Goal: Information Seeking & Learning: Find specific page/section

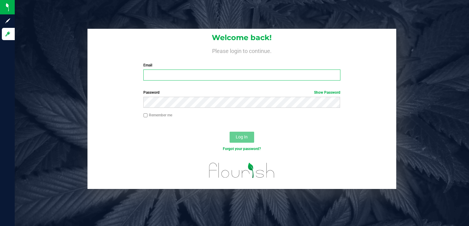
click at [193, 71] on input "Email" at bounding box center [241, 75] width 197 height 11
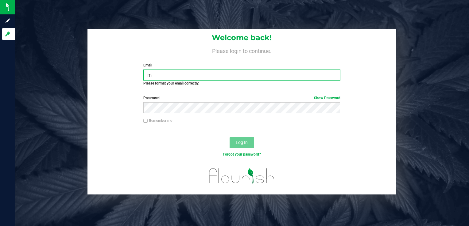
type input "[EMAIL_ADDRESS][DOMAIN_NAME]"
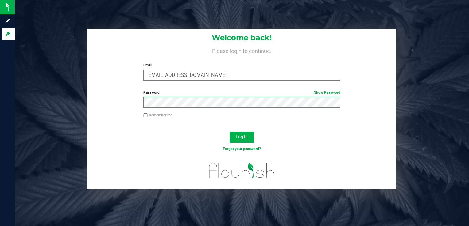
click at [229, 132] on button "Log In" at bounding box center [241, 137] width 25 height 11
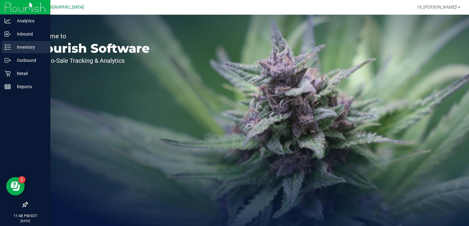
click at [26, 48] on p "Inventory" at bounding box center [29, 47] width 37 height 7
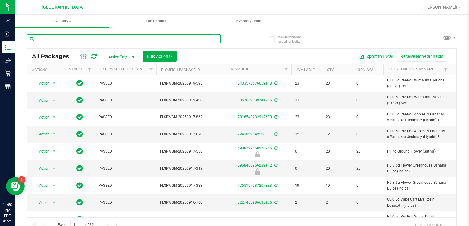
click at [113, 40] on input "text" at bounding box center [123, 38] width 193 height 9
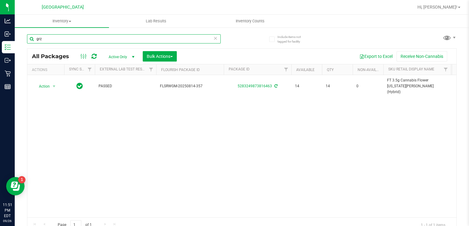
click at [91, 35] on input "grz" at bounding box center [123, 38] width 193 height 9
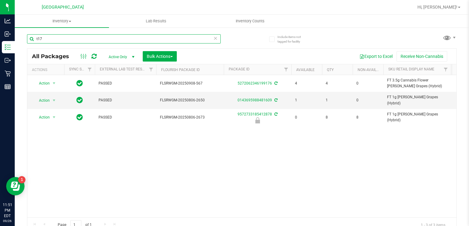
type input "t17"
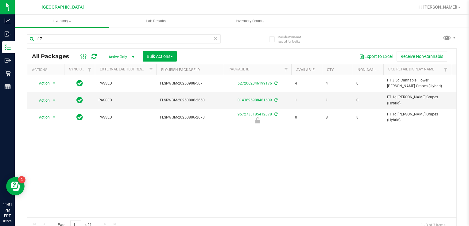
click at [124, 57] on span "Active Only" at bounding box center [120, 57] width 34 height 9
click at [118, 88] on li "Locked" at bounding box center [119, 85] width 33 height 9
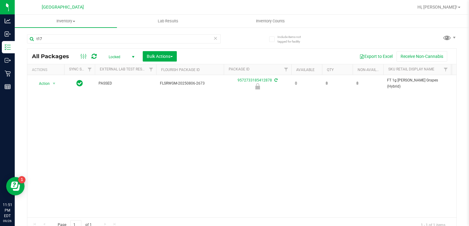
click at [129, 56] on span "Locked" at bounding box center [120, 57] width 34 height 9
click at [122, 66] on li "Active Only" at bounding box center [119, 67] width 33 height 9
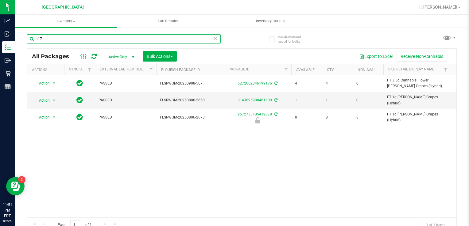
click at [70, 38] on input "t17" at bounding box center [123, 38] width 193 height 9
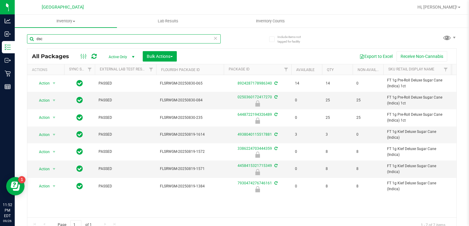
click at [97, 39] on input "dsc" at bounding box center [123, 38] width 193 height 9
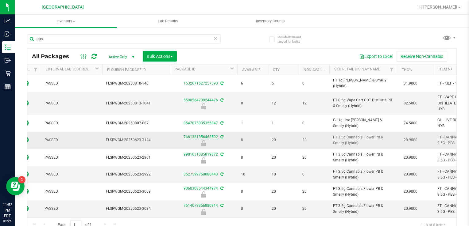
scroll to position [1, 54]
click at [347, 166] on td "FT 3.5g Cannabis Flower PB & Smelly (Hybrid)" at bounding box center [362, 174] width 67 height 17
click at [347, 169] on span "FT 3.5g Cannabis Flower PB & Smelly (Hybrid)" at bounding box center [363, 175] width 60 height 12
click at [347, 166] on td "FT 3.5g Cannabis Flower PB & Smelly (Hybrid)" at bounding box center [362, 174] width 67 height 17
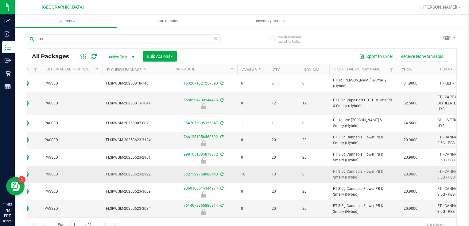
drag, startPoint x: 347, startPoint y: 164, endPoint x: 343, endPoint y: 167, distance: 4.8
click at [343, 169] on span "FT 3.5g Cannabis Flower PB & Smelly (Hybrid)" at bounding box center [363, 175] width 60 height 12
copy td "FT 3.5g Cannabis Flower PB & Smelly (Hybrid)"
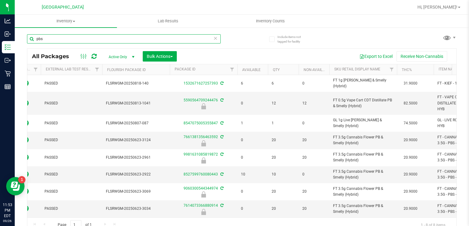
click at [171, 41] on input "pbs" at bounding box center [123, 38] width 193 height 9
paste input "FT 3.5g Cannabis Flower PB & Smelly (Hybrid)"
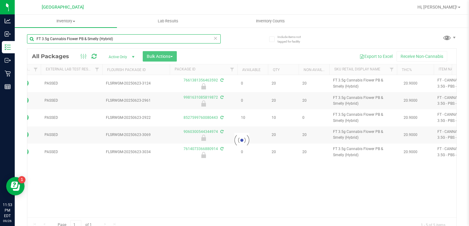
scroll to position [0, 54]
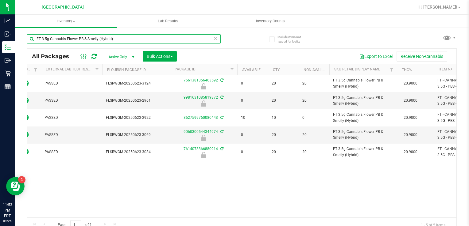
click at [113, 39] on input "FT 3.5g Cannabis Flower PB & Smelly (Hybrid)" at bounding box center [123, 38] width 193 height 9
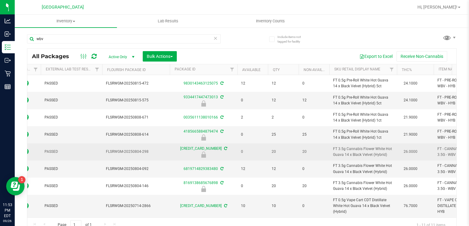
click at [356, 154] on span "FT 3.5g Cannabis Flower White Hot Guava 14 x Black Velvet (Hybrid)" at bounding box center [363, 152] width 60 height 12
copy td "FT 3.5g Cannabis Flower White Hot Guava 14 x Black Velvet (Hybrid)"
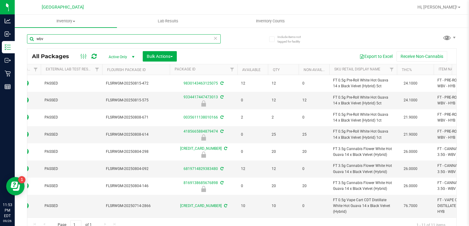
click at [197, 39] on input "wbv" at bounding box center [123, 38] width 193 height 9
paste input "FT 3.5g Cannabis Flower White Hot Guava 14 x Black Velvet (Hybrid)"
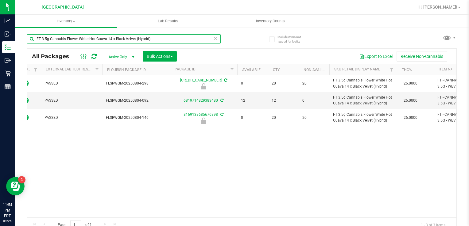
click at [144, 36] on input "FT 3.5g Cannabis Flower White Hot Guava 14 x Black Velvet (Hybrid)" at bounding box center [123, 38] width 193 height 9
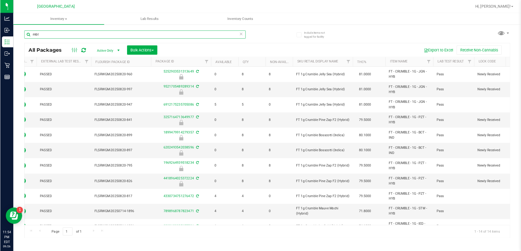
scroll to position [0, 54]
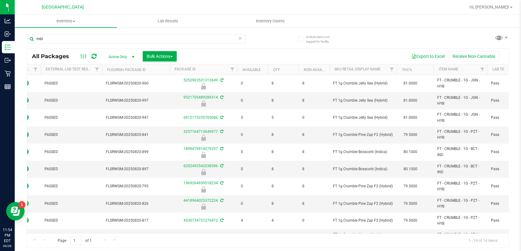
drag, startPoint x: 459, startPoint y: 1, endPoint x: 375, endPoint y: 44, distance: 94.8
click at [375, 44] on div "mbl All Packages Active Only Active Only Lab Samples Locked All External Intern…" at bounding box center [267, 139] width 481 height 220
click at [185, 41] on input "mbl" at bounding box center [136, 38] width 218 height 9
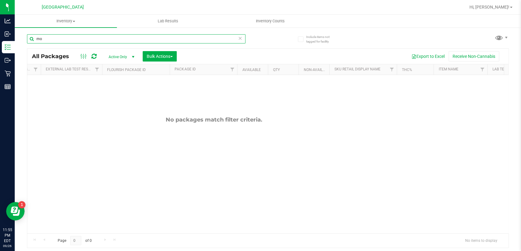
type input "m"
click at [103, 41] on input "mlb" at bounding box center [136, 38] width 218 height 9
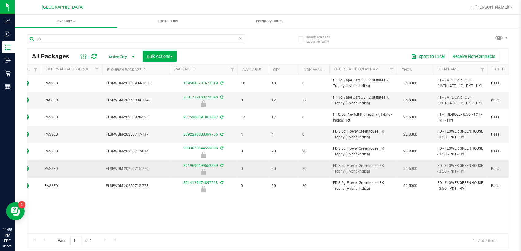
click at [354, 171] on span "FD 3.5g Flower Greenhouse PK Trophy (Hybrid-Indica)" at bounding box center [363, 169] width 60 height 12
click at [353, 171] on span "FD 3.5g Flower Greenhouse PK Trophy (Hybrid-Indica)" at bounding box center [363, 169] width 60 height 12
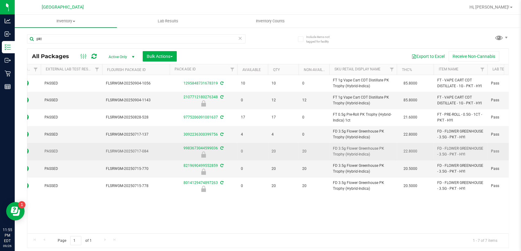
click at [358, 155] on span "FD 3.5g Flower Greenhouse PK Trophy (Hybrid-Indica)" at bounding box center [363, 152] width 60 height 12
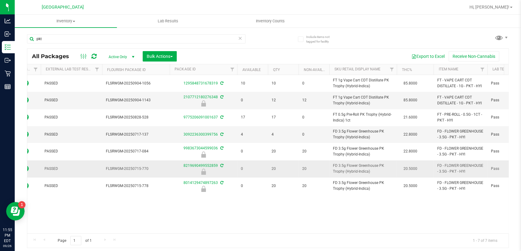
click at [358, 165] on span "FD 3.5g Flower Greenhouse PK Trophy (Hybrid-Indica)" at bounding box center [363, 169] width 60 height 12
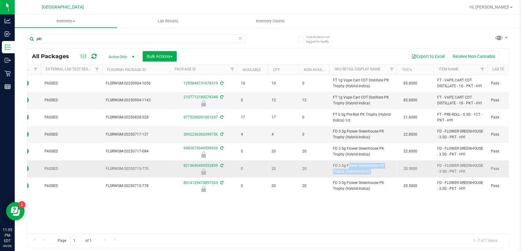
copy td "FD 3.5g Flower Greenhouse PK Trophy (Hybrid-Indica)"
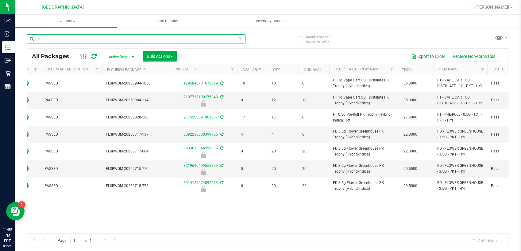
click at [205, 40] on input "pkt" at bounding box center [136, 38] width 218 height 9
paste input "FD 3.5g Flower Greenhouse PK Trophy (Hybrid-Indica)"
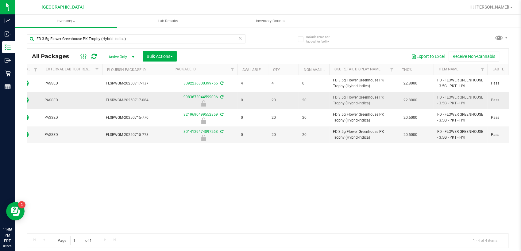
click at [346, 104] on span "FD 3.5g Flower Greenhouse PK Trophy (Hybrid-Indica)" at bounding box center [363, 101] width 60 height 12
copy td "FD 3.5g Flower Greenhouse PK Trophy (Hybrid-Indica)"
click at [223, 41] on input "FD 3.5g Flower Greenhouse PK Trophy (Hybrid-Indica)" at bounding box center [136, 38] width 218 height 9
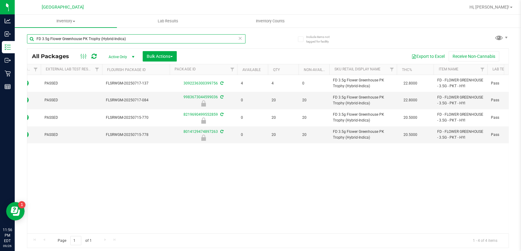
click at [223, 41] on input "FD 3.5g Flower Greenhouse PK Trophy (Hybrid-Indica)" at bounding box center [136, 38] width 218 height 9
click at [144, 41] on input "FD 3.5g Flower Greenhouse PK Trophy (Hybrid-Indica)" at bounding box center [136, 38] width 218 height 9
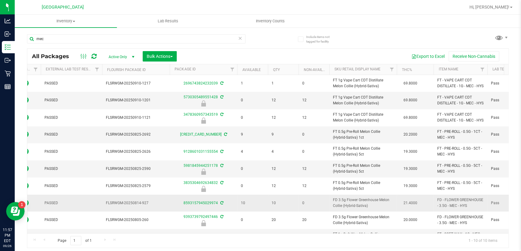
click at [354, 209] on span "FD 3.5g Flower Greenhouse Melon Collie (Hybrid-Sativa)" at bounding box center [363, 203] width 60 height 12
copy td "FD 3.5g Flower Greenhouse Melon Collie (Hybrid-Sativa)"
click at [211, 37] on input "mec" at bounding box center [136, 38] width 218 height 9
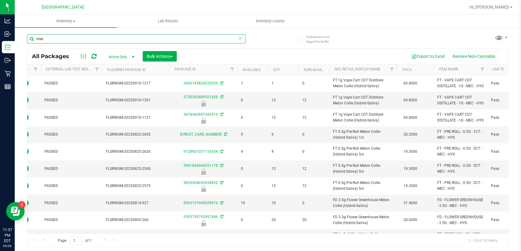
click at [211, 37] on input "mec" at bounding box center [136, 38] width 218 height 9
paste input "FD 3.5g Flower Greenhouse Melon Collie (Hybrid-Sativa)"
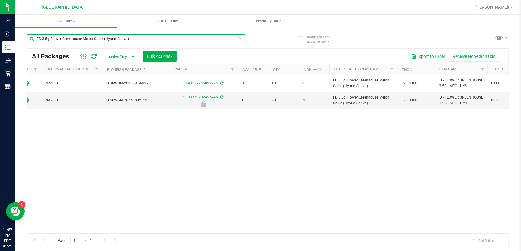
click at [145, 36] on input "FD 3.5g Flower Greenhouse Melon Collie (Hybrid-Sativa)" at bounding box center [136, 38] width 218 height 9
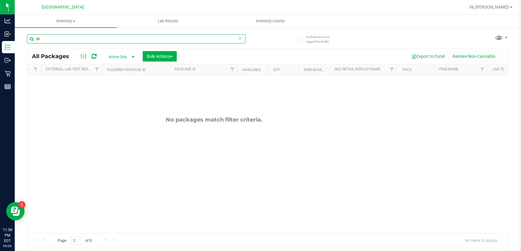
type input "b"
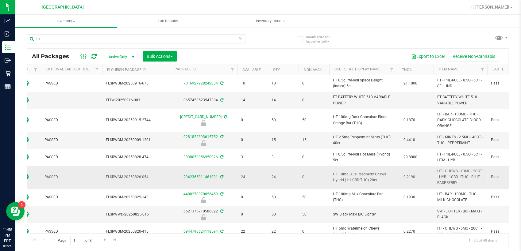
click at [366, 181] on span "HT 10mg Blue Raspberry Chews Hybrid (1:1 CBD:THC) 20ct" at bounding box center [363, 178] width 60 height 12
copy td "HT 10mg Blue Raspberry Chews Hybrid (1:1 CBD:THC) 20ct"
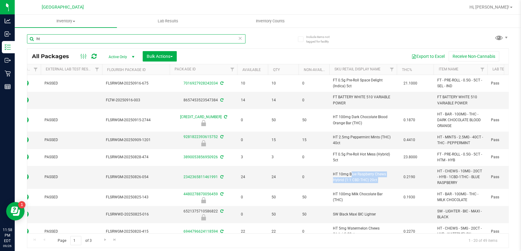
click at [208, 35] on input "ht" at bounding box center [136, 38] width 218 height 9
paste input "HT 10mg Blue Raspberry Chews Hybrid (1:1 CBD:THC) 20c"
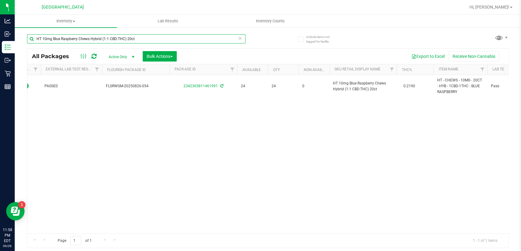
click at [147, 40] on input "HT 10mg Blue Raspberry Chews Hybrid (1:1 CBD:THC) 20ct" at bounding box center [136, 38] width 218 height 9
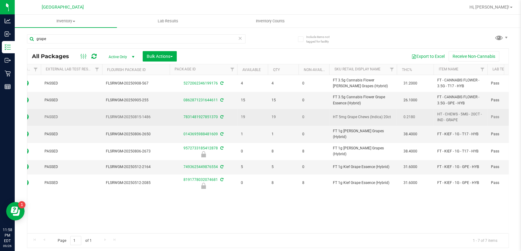
click at [369, 117] on span "HT 5mg Grape Chews (Indica) 20ct" at bounding box center [363, 117] width 60 height 6
copy td "HT 5mg Grape Chews (Indica) 20ct"
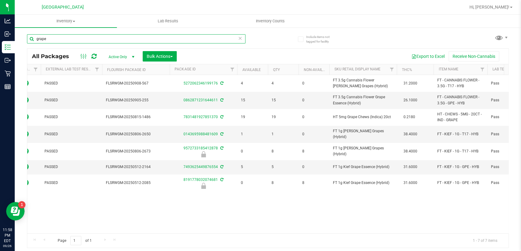
click at [221, 39] on input "grape" at bounding box center [136, 38] width 218 height 9
paste input "HT 5mg Grape Chews (Indica) 20ct"
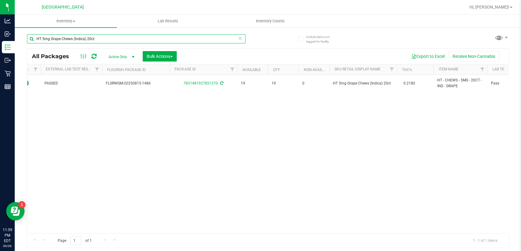
click at [108, 39] on input "HT 5mg Grape Chews (Indica) 20ct" at bounding box center [136, 38] width 218 height 9
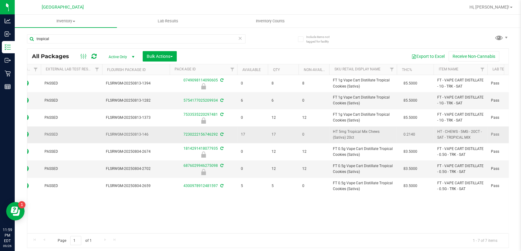
click at [354, 137] on span "HT 5mg Tropical Mix Chews (Sativa) 20ct" at bounding box center [363, 135] width 60 height 12
click at [354, 132] on span "HT 5mg Tropical Mix Chews (Sativa) 20ct" at bounding box center [363, 135] width 60 height 12
copy td "HT 5mg Tropical Mix Chews (Sativa) 20ct"
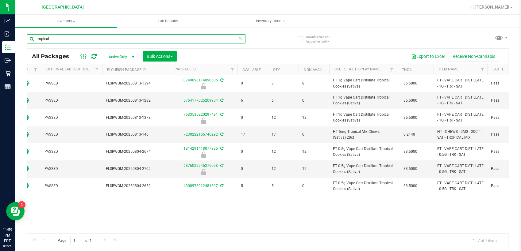
click at [213, 40] on input "tropical" at bounding box center [136, 38] width 218 height 9
paste input "HT 5mg Tropical Mix Chews (Sativa) 20ct"
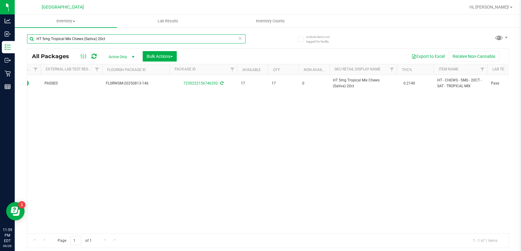
click at [135, 39] on input "HT 5mg Tropical Mix Chews (Sativa) 20ct" at bounding box center [136, 38] width 218 height 9
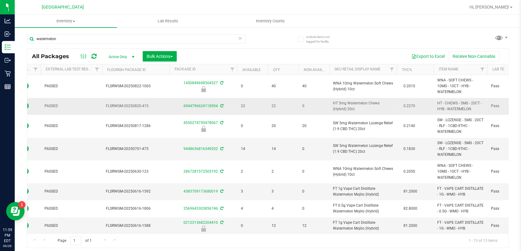
click at [360, 102] on span "HT 5mg Watermelon Chews (Hybrid) 20ct" at bounding box center [363, 107] width 60 height 12
copy td "HT 5mg Watermelon Chews (Hybrid) 20ct"
click at [225, 42] on input "watermelon" at bounding box center [136, 38] width 218 height 9
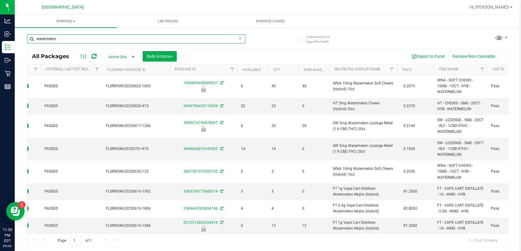
click at [225, 42] on input "watermelon" at bounding box center [136, 38] width 218 height 9
paste input "HT 5mg Watermelon Chews (Hybrid) 20ct"
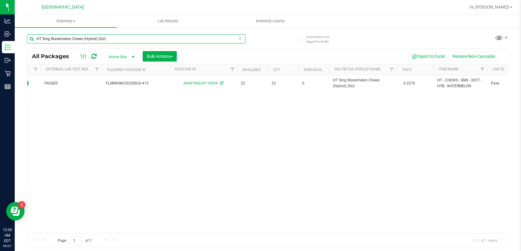
click at [128, 37] on input "HT 5mg Watermelon Chews (Hybrid) 20ct" at bounding box center [136, 38] width 218 height 9
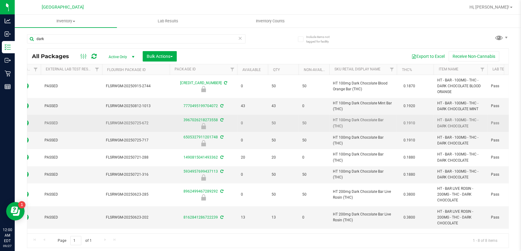
click at [353, 121] on span "HT 100mg Dark Chocolate Bar (THC)" at bounding box center [363, 123] width 60 height 12
copy td "HT 100mg Dark Chocolate Bar (THC)"
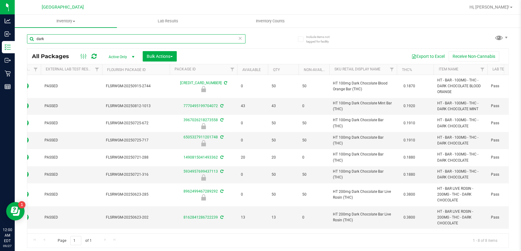
click at [221, 41] on input "dark" at bounding box center [136, 38] width 218 height 9
paste input "HT 100mg Dark Chocolate Bar (THC)"
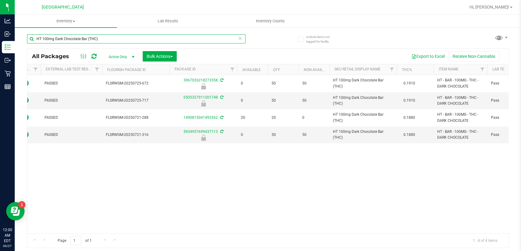
click at [127, 40] on input "HT 100mg Dark Chocolate Bar (THC)" at bounding box center [136, 38] width 218 height 9
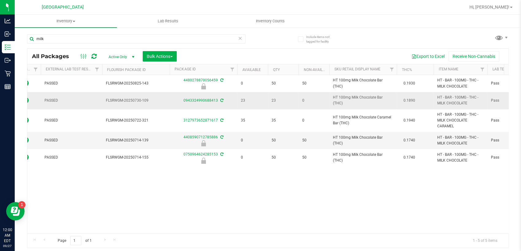
click at [356, 94] on td "HT 100mg Milk Chocolate Bar (THC)" at bounding box center [362, 100] width 67 height 17
click at [228, 42] on input "milk" at bounding box center [136, 38] width 218 height 9
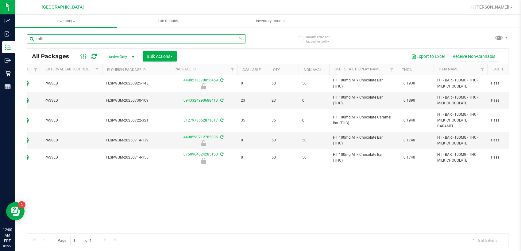
paste input "HT 100mg Milk Chocolate Bar (THC)"
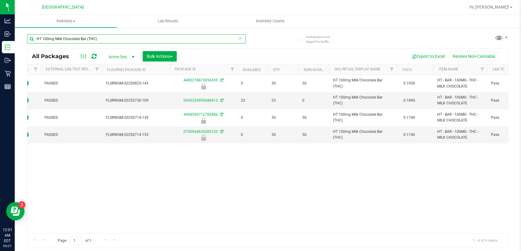
click at [101, 39] on input "HT 100mg Milk Chocolate Bar (THC)" at bounding box center [136, 38] width 218 height 9
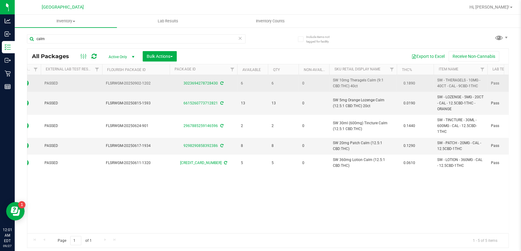
click at [351, 84] on span "SW 10mg Theragels Calm (9:1 CBD:THC) 40ct" at bounding box center [363, 84] width 60 height 12
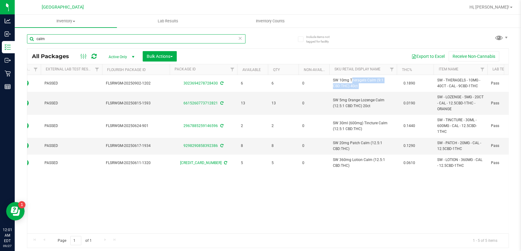
click at [203, 37] on input "calm" at bounding box center [136, 38] width 218 height 9
paste input "SW 10mg Theragels Calm (9:1 CBD:THC) 40ct"
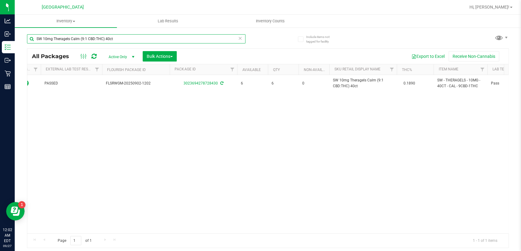
click at [132, 39] on input "SW 10mg Theragels Calm (9:1 CBD:THC) 40ct" at bounding box center [136, 38] width 218 height 9
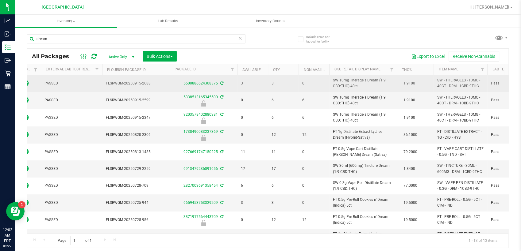
click at [346, 84] on span "SW 10mg Theragels Dream (1:9 CBD:THC) 40ct" at bounding box center [363, 84] width 60 height 12
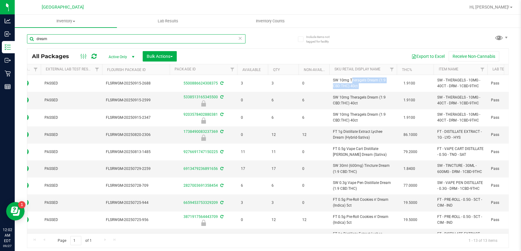
click at [216, 39] on input "dream" at bounding box center [136, 38] width 218 height 9
paste input "SW 10mg Theragels Dream (1:9 CBD:THC) 40ct"
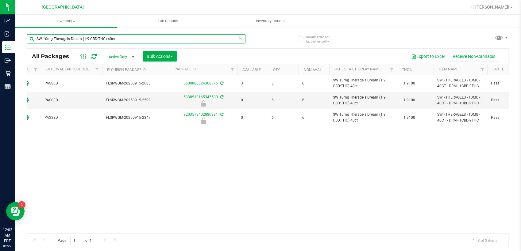
click at [127, 39] on input "SW 10mg Theragels Dream (1:9 CBD:THC) 40ct" at bounding box center [136, 38] width 218 height 9
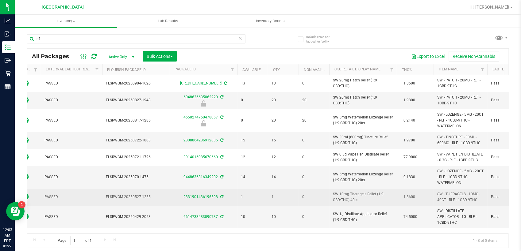
click at [361, 196] on span "SW 10mg Theragels Relief (1:9 CBD:THC) 40ct" at bounding box center [363, 198] width 60 height 12
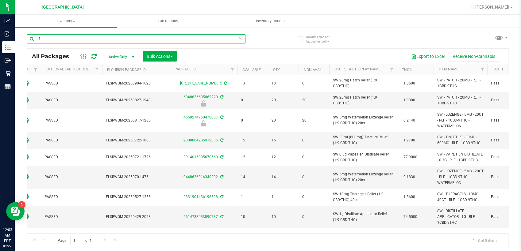
click at [223, 41] on input "rlf" at bounding box center [136, 38] width 218 height 9
paste input "SW 10mg Theragels Relief (1:9 CBD:THC) 40ct"
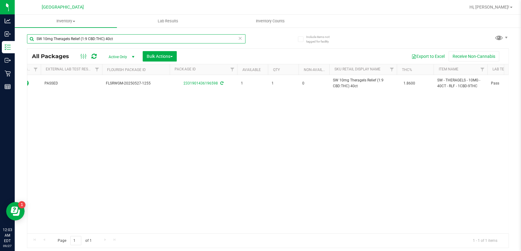
click at [132, 36] on input "SW 10mg Theragels Relief (1:9 CBD:THC) 40ct" at bounding box center [136, 38] width 218 height 9
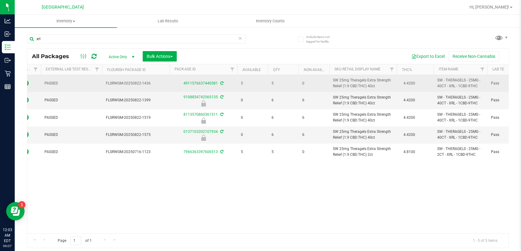
click at [356, 88] on span "SW 25mg Theragels Extra Strength Relief (1:9 CBD:THC) 40ct" at bounding box center [363, 84] width 60 height 12
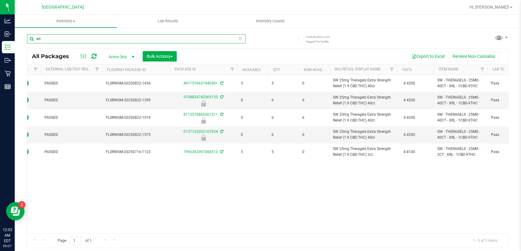
click at [212, 38] on input "xrl" at bounding box center [136, 38] width 218 height 9
paste input "SW 25mg Theragels Extra Strength Relief (1:9 CBD:THC) 40ct"
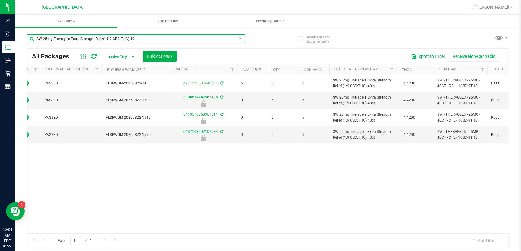
click at [141, 40] on input "SW 25mg Theragels Extra Strength Relief (1:9 CBD:THC) 40ct" at bounding box center [136, 38] width 218 height 9
type input "soo"
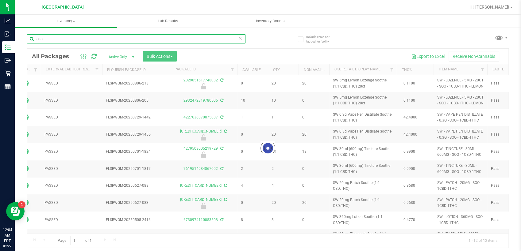
type input "[DATE]"
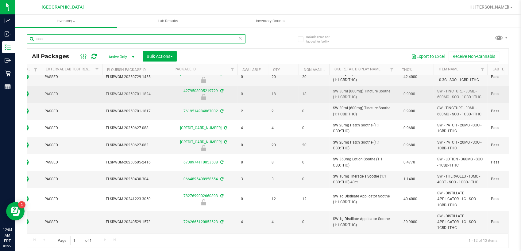
scroll to position [72, 54]
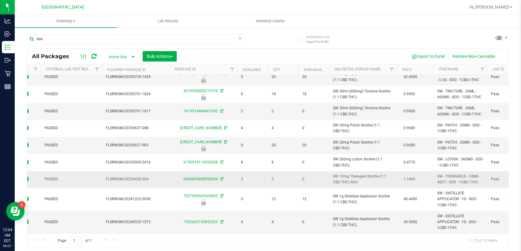
click at [350, 178] on span "SW 10mg Theragels Soothe (1:1 CBD:THC) 40ct" at bounding box center [363, 180] width 60 height 12
click at [205, 40] on input "soo" at bounding box center [136, 38] width 218 height 9
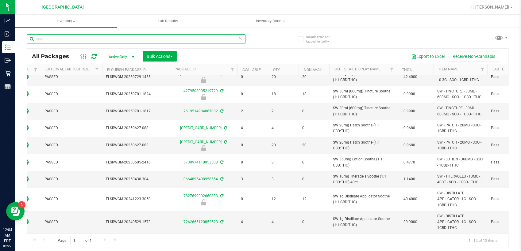
paste input "SW 10mg Theragels Soothe (1:1 CBD:THC) 40ct"
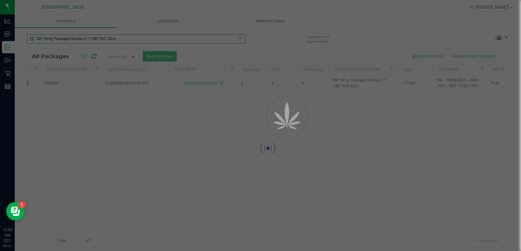
scroll to position [0, 54]
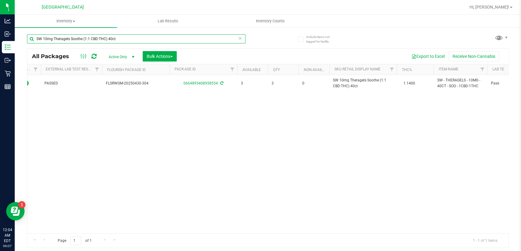
click at [120, 34] on input "SW 10mg Theragels Soothe (1:1 CBD:THC) 40ct" at bounding box center [136, 38] width 218 height 9
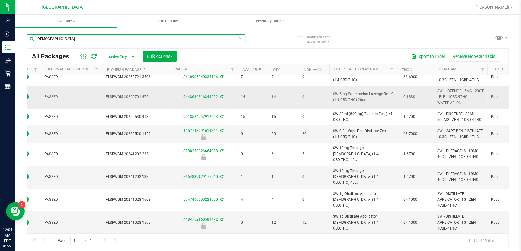
scroll to position [91, 54]
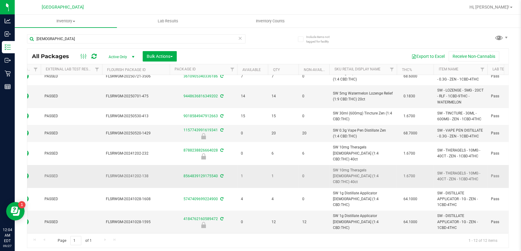
click at [345, 174] on span "SW 10mg Theragels [DEMOGRAPHIC_DATA] (1:4 CBD:THC) 40ct" at bounding box center [363, 177] width 60 height 18
click at [195, 42] on input "[DEMOGRAPHIC_DATA]" at bounding box center [136, 38] width 218 height 9
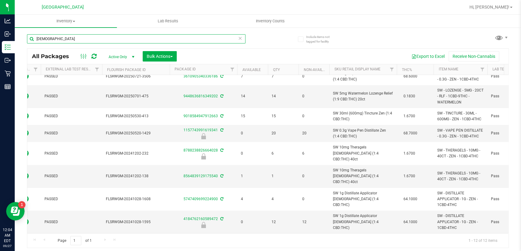
paste input "SW 10mg Theragels [DEMOGRAPHIC_DATA] (1:4 CBD:THC) 40ct"
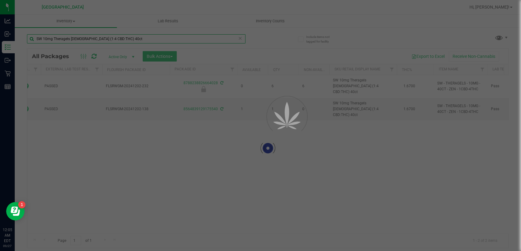
scroll to position [0, 54]
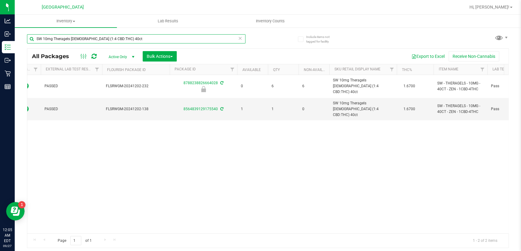
click at [123, 41] on input "SW 10mg Theragels [DEMOGRAPHIC_DATA] (1:4 CBD:THC) 40ct" at bounding box center [136, 38] width 218 height 9
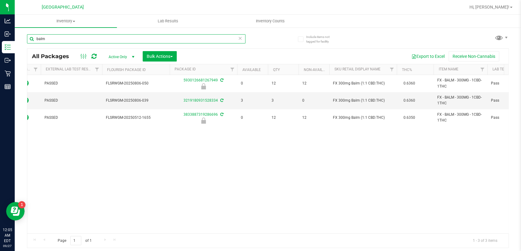
type input "balm"
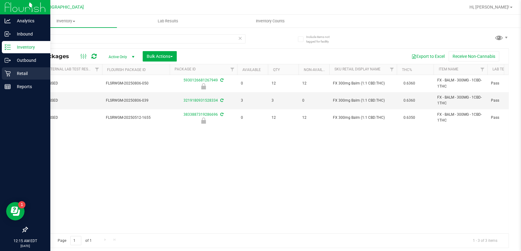
click at [4, 79] on div "Retail" at bounding box center [26, 73] width 48 height 12
